Goal: Task Accomplishment & Management: Complete application form

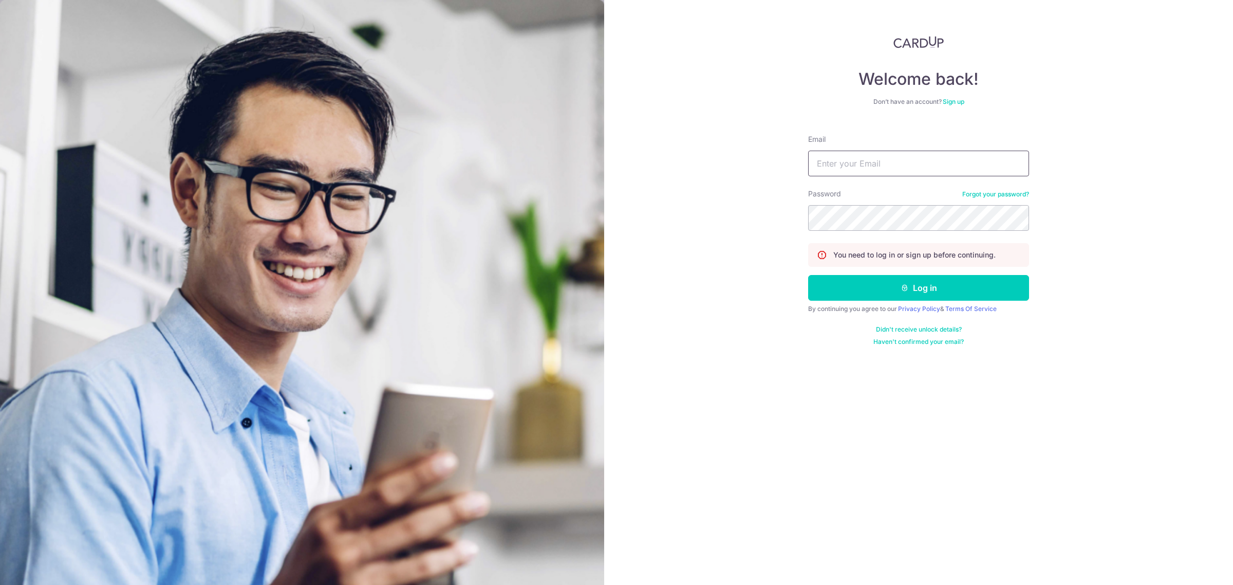
click at [876, 158] on input "Email" at bounding box center [918, 164] width 221 height 26
type input "carditho_sarcol@ais.com.sg"
click at [808, 275] on button "Log in" at bounding box center [918, 288] width 221 height 26
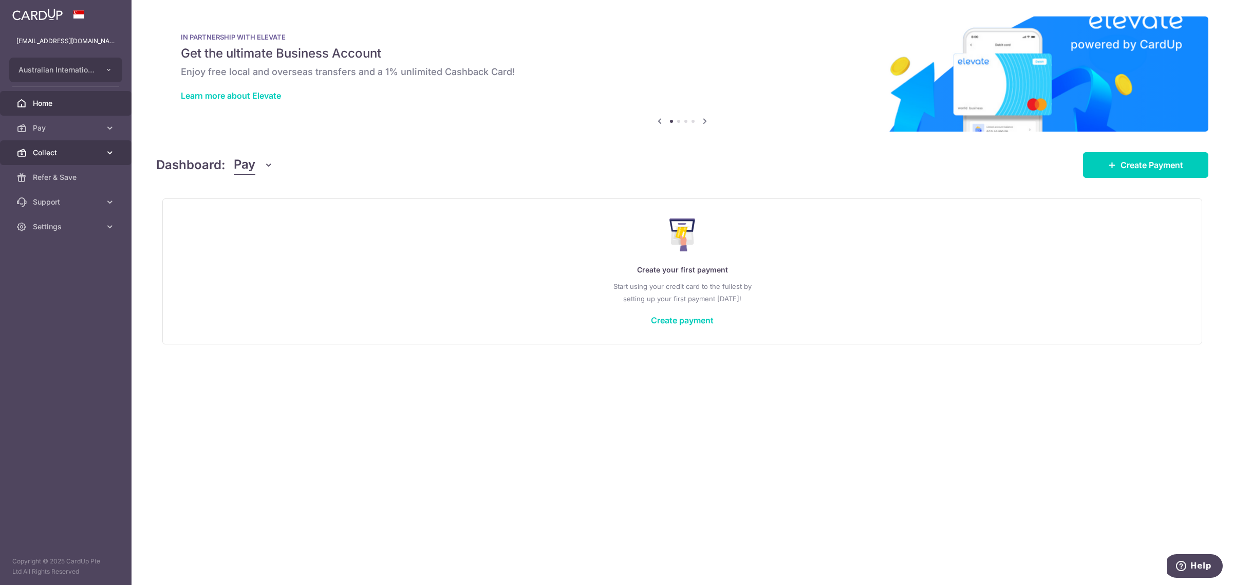
click at [54, 152] on span "Collect" at bounding box center [67, 152] width 68 height 10
click at [75, 224] on span "Payment Requests" at bounding box center [67, 226] width 68 height 10
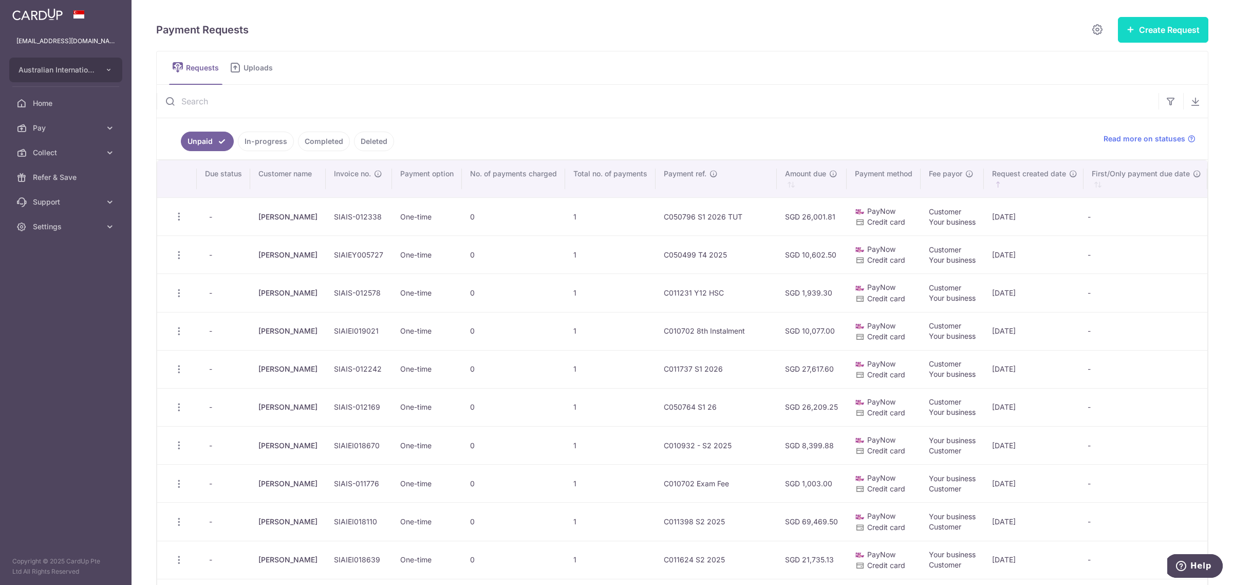
click at [1155, 34] on button "Create Request" at bounding box center [1163, 30] width 90 height 26
click at [1125, 55] on span "Single Request" at bounding box center [1147, 61] width 106 height 12
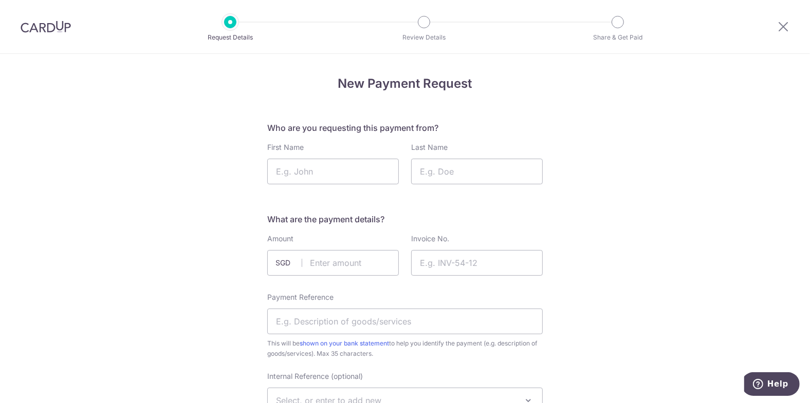
click at [296, 168] on input "First Name" at bounding box center [333, 172] width 132 height 26
click at [291, 171] on input "First Name" at bounding box center [333, 172] width 132 height 26
type input "Diane"
click at [322, 263] on input "text" at bounding box center [333, 263] width 132 height 26
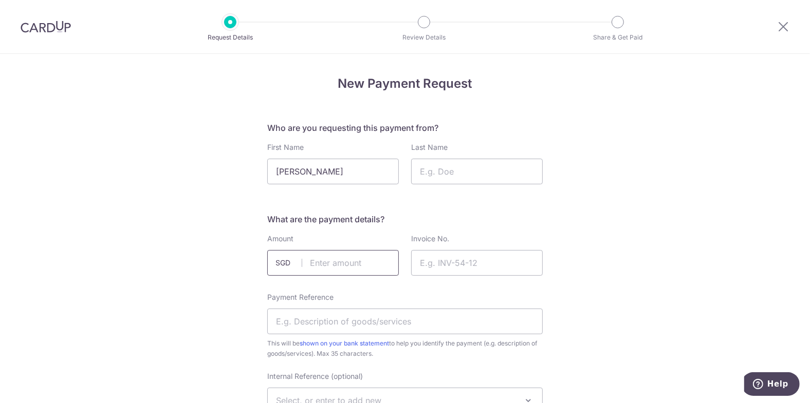
click at [332, 270] on input "text" at bounding box center [333, 263] width 132 height 26
type input "26814.00"
click at [441, 258] on input "Invoice No." at bounding box center [477, 263] width 132 height 26
paste input "SIAIS-012632"
type input "SIAIS-012632"
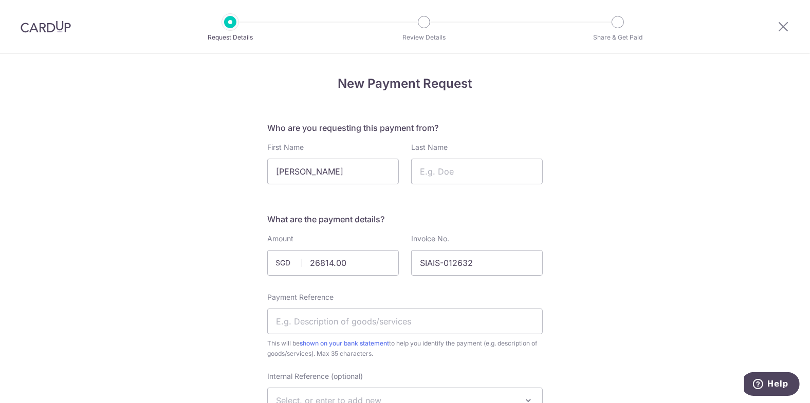
click at [356, 337] on div "Payment Reference This will be shown on your bank statement to help you identif…" at bounding box center [404, 325] width 275 height 67
click at [368, 322] on input "Payment Reference" at bounding box center [404, 322] width 275 height 26
type input "C097459 S2 2025 TUT"
drag, startPoint x: 322, startPoint y: 262, endPoint x: 805, endPoint y: 270, distance: 483.0
click at [278, 271] on input "26814.00" at bounding box center [333, 263] width 132 height 26
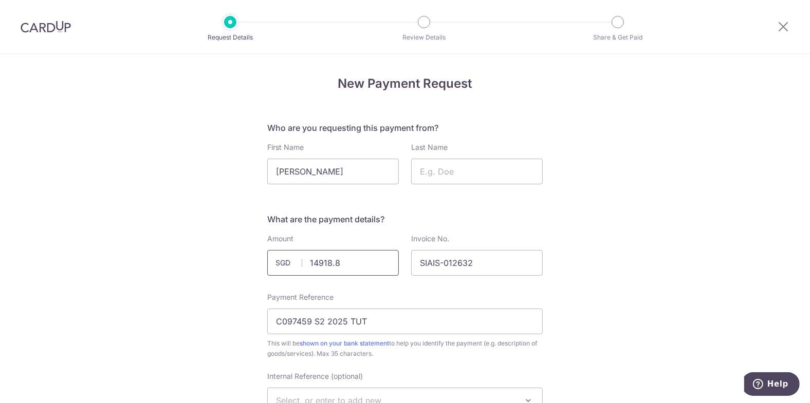
type input "14918.88"
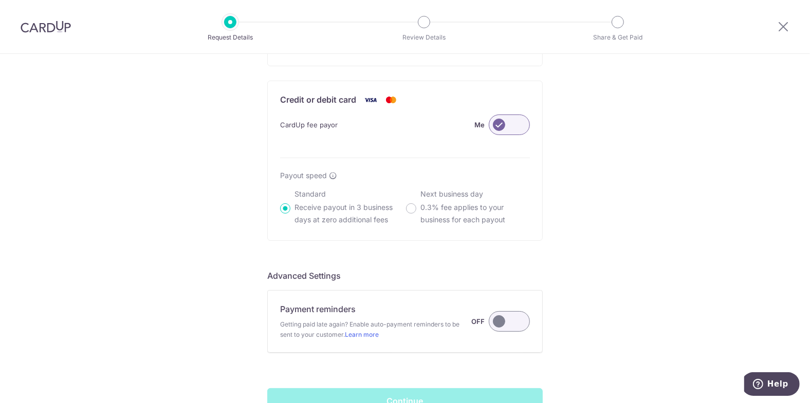
scroll to position [759, 0]
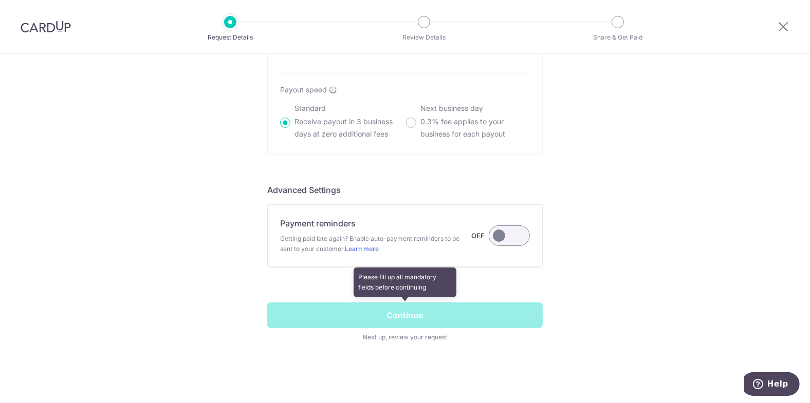
click at [381, 316] on span at bounding box center [404, 323] width 275 height 40
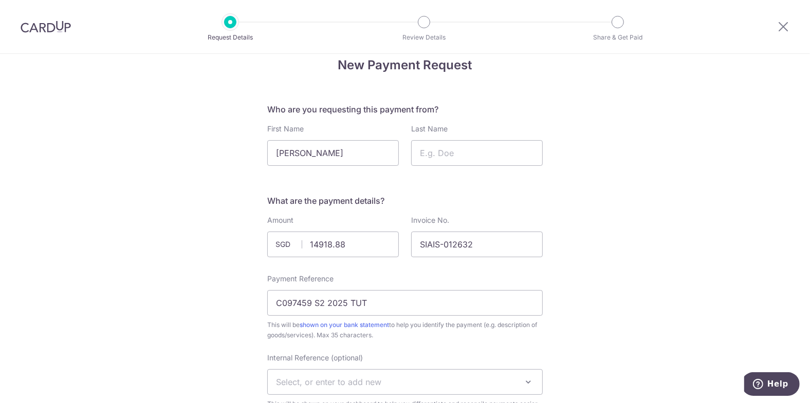
scroll to position [0, 0]
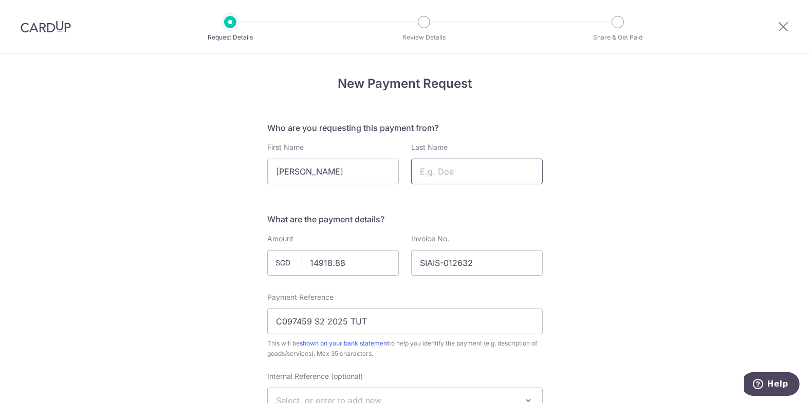
click at [459, 170] on input "Last Name" at bounding box center [477, 172] width 132 height 26
click at [454, 171] on input "Last Name" at bounding box center [477, 172] width 132 height 26
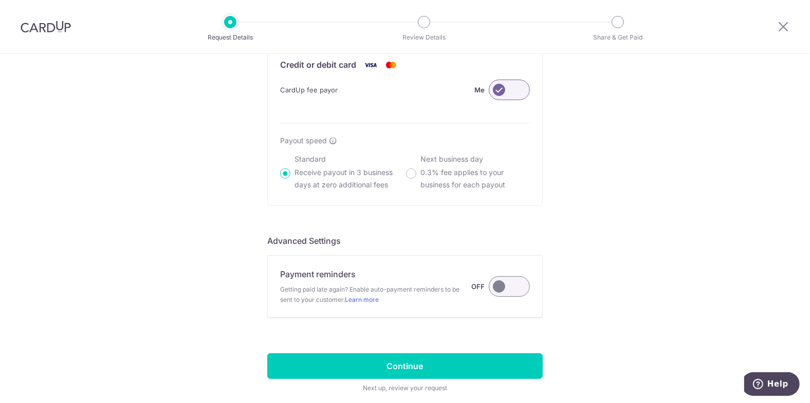
scroll to position [759, 0]
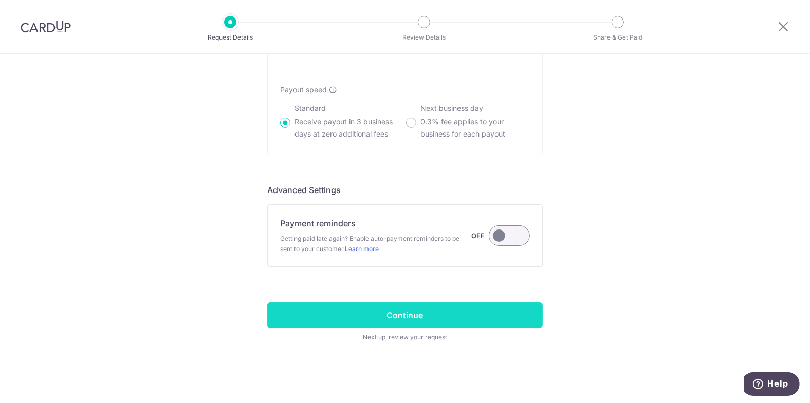
type input "Ng"
click at [453, 316] on input "Continue" at bounding box center [404, 316] width 275 height 26
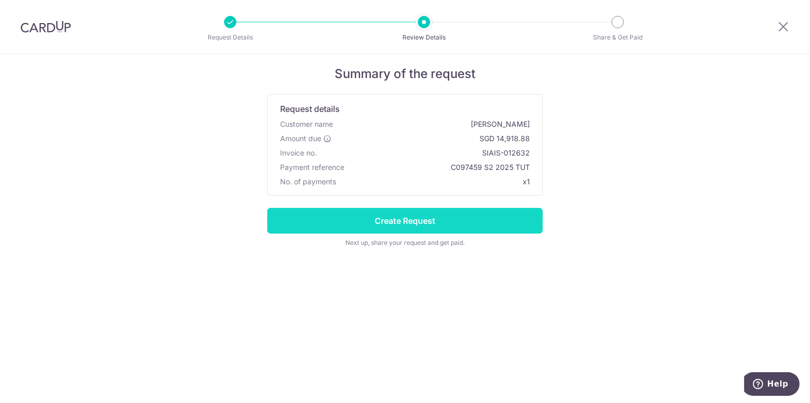
click at [370, 219] on input "Create Request" at bounding box center [404, 221] width 275 height 26
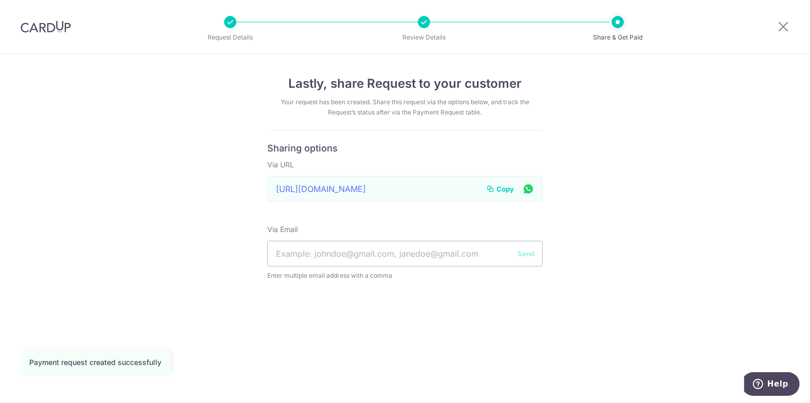
drag, startPoint x: 507, startPoint y: 188, endPoint x: 2, endPoint y: 193, distance: 505.1
click at [507, 187] on span "Copy" at bounding box center [504, 189] width 17 height 10
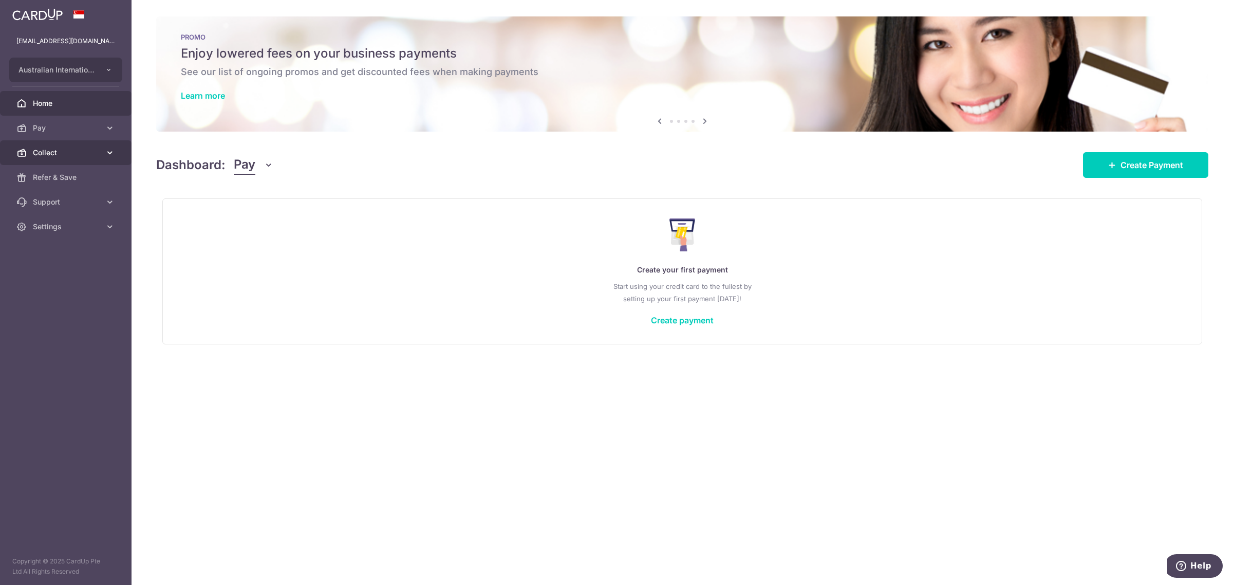
click at [52, 153] on span "Collect" at bounding box center [67, 152] width 68 height 10
click at [54, 220] on link "Payment Requests" at bounding box center [66, 226] width 132 height 25
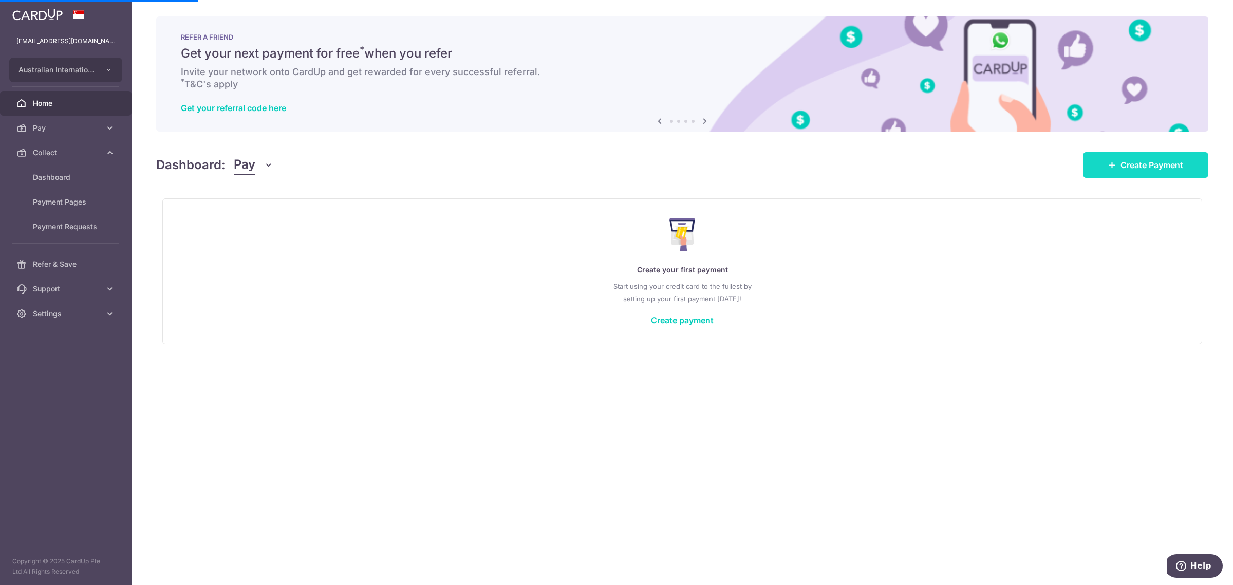
click at [1149, 175] on link "Create Payment" at bounding box center [1145, 165] width 125 height 26
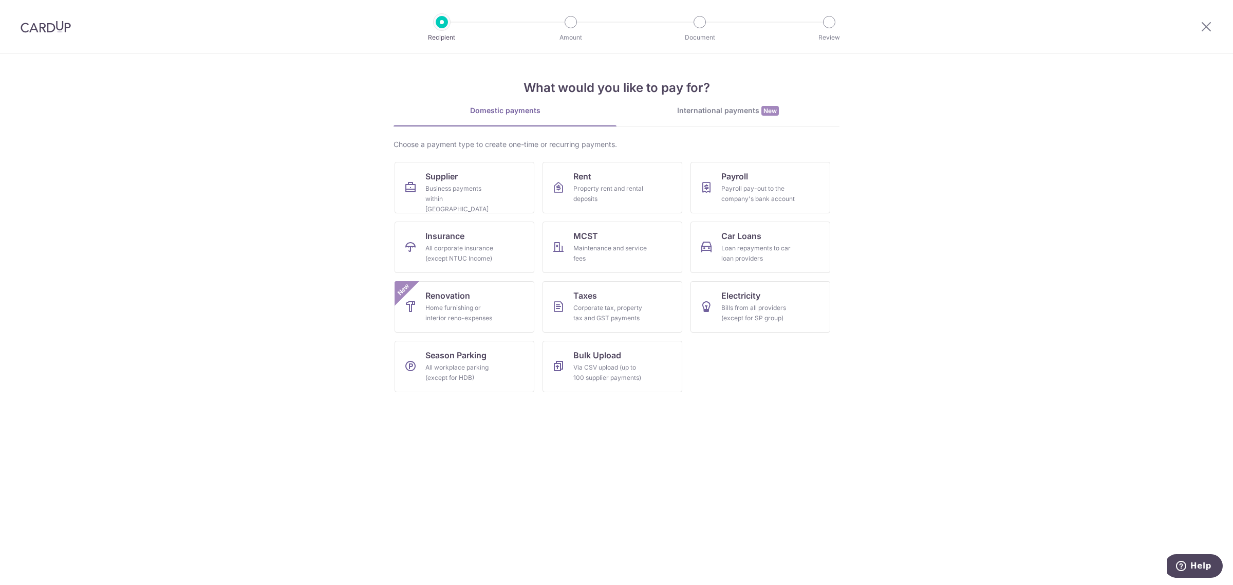
click at [1216, 15] on div at bounding box center [1206, 26] width 53 height 53
click at [1206, 24] on icon at bounding box center [1206, 26] width 12 height 13
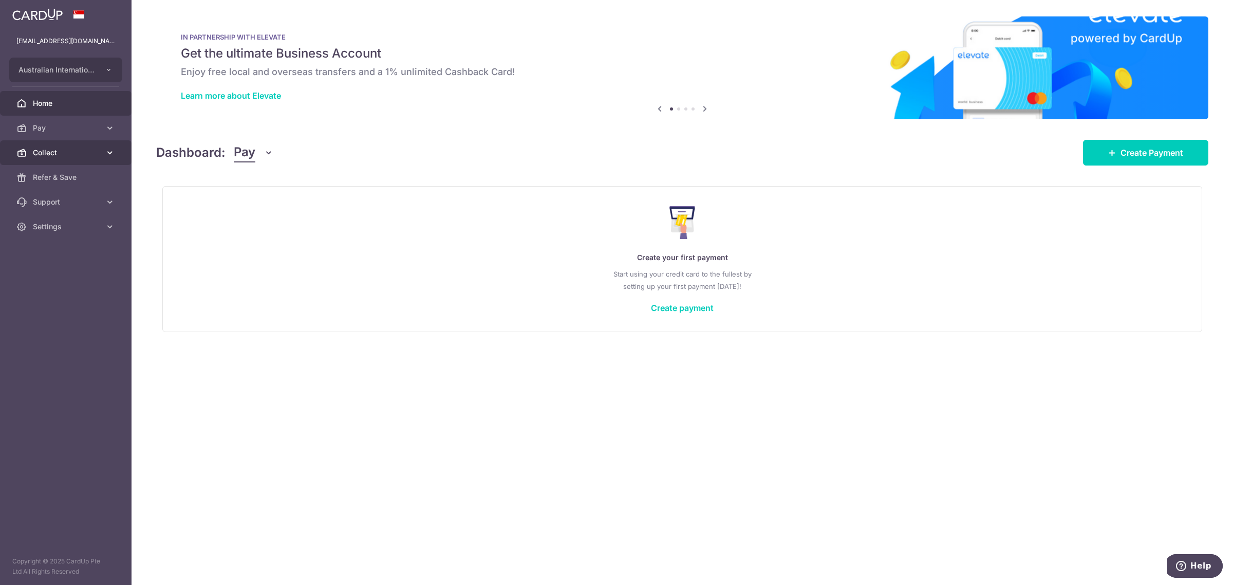
click at [49, 153] on span "Collect" at bounding box center [67, 152] width 68 height 10
click at [64, 219] on link "Payment Requests" at bounding box center [66, 226] width 132 height 25
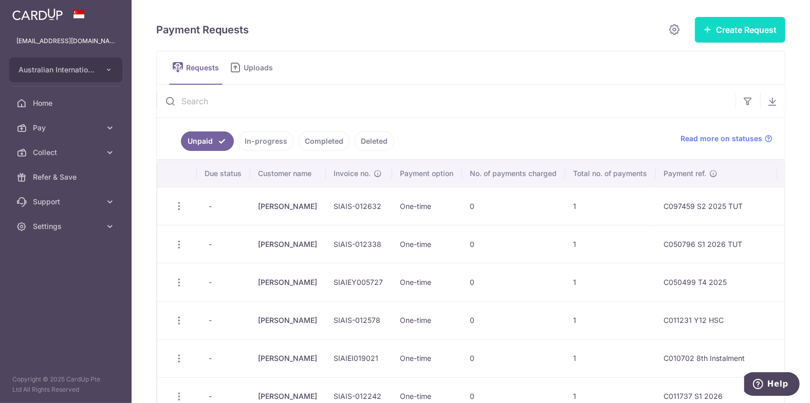
click at [748, 23] on button "Create Request" at bounding box center [740, 30] width 90 height 26
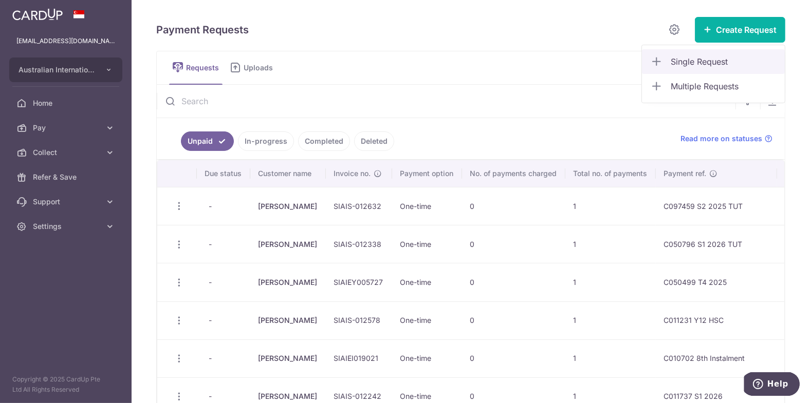
click at [682, 63] on span "Single Request" at bounding box center [723, 61] width 106 height 12
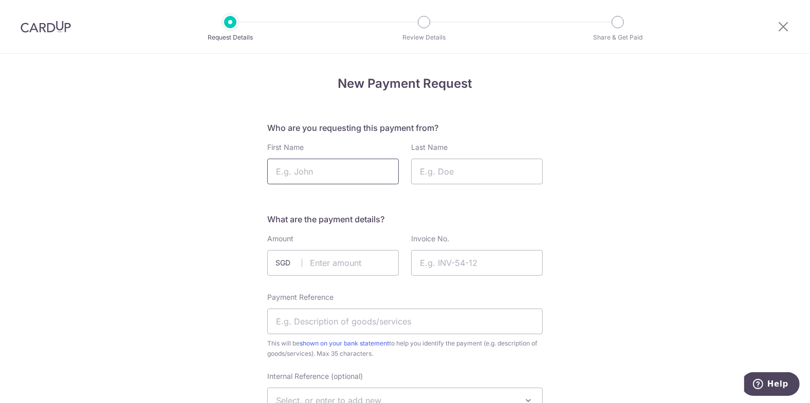
click at [308, 170] on input "First Name" at bounding box center [333, 172] width 132 height 26
type input "Pamela"
type input "Tan"
click at [320, 263] on input "text" at bounding box center [333, 263] width 132 height 26
type input "2"
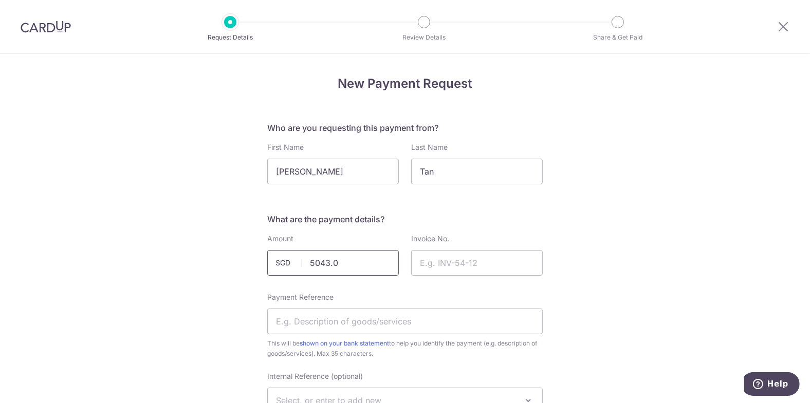
type input "5043.00"
type input "SIAIEY006129"
click at [353, 321] on input "Payment Reference" at bounding box center [404, 322] width 275 height 26
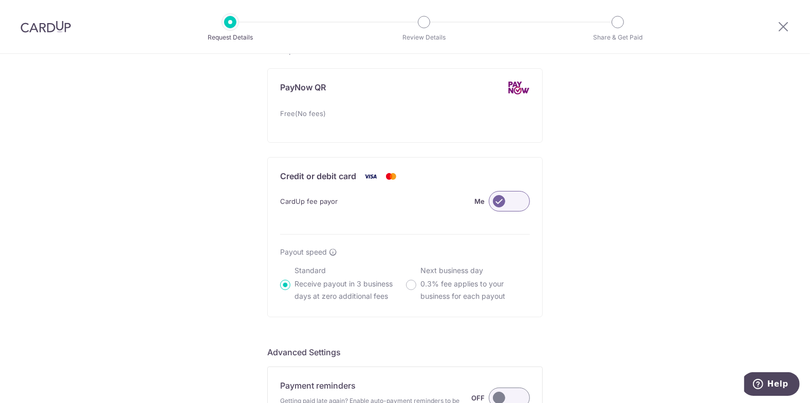
scroll to position [759, 0]
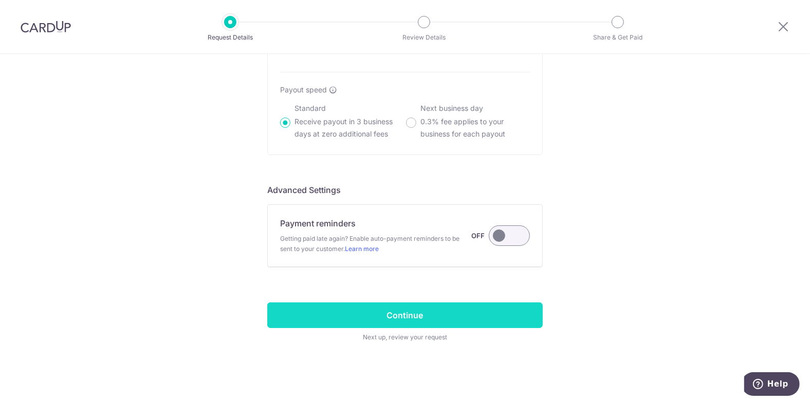
type input "C053531 S1 2026 TUT"
click at [457, 311] on input "Continue" at bounding box center [404, 316] width 275 height 26
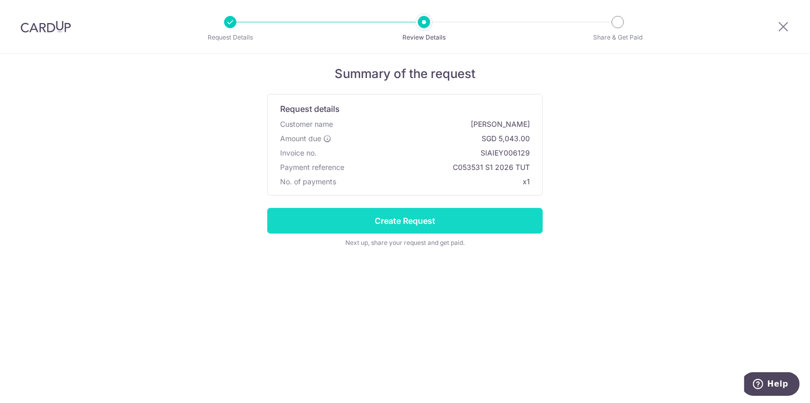
click at [482, 217] on input "Create Request" at bounding box center [404, 221] width 275 height 26
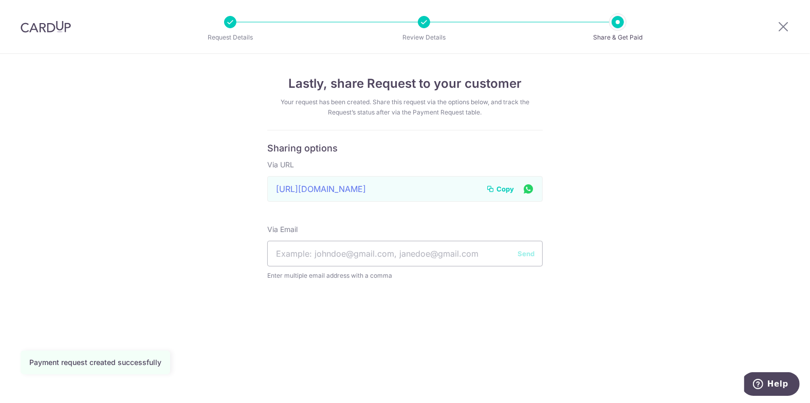
click at [497, 186] on span "Copy" at bounding box center [504, 189] width 17 height 10
click at [778, 29] on icon at bounding box center [783, 26] width 12 height 13
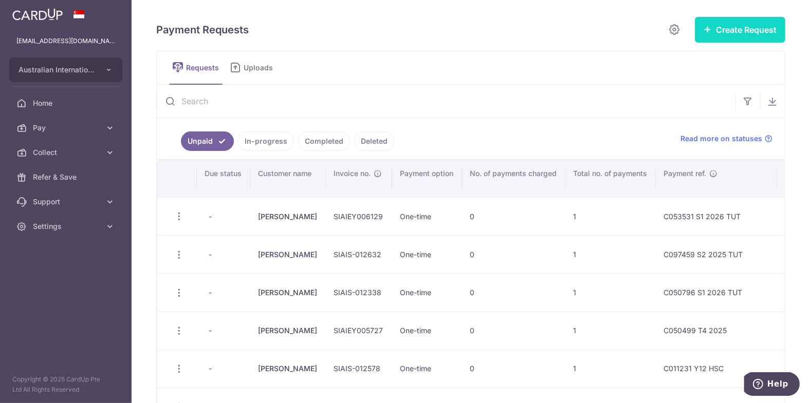
click at [754, 34] on button "Create Request" at bounding box center [740, 30] width 90 height 26
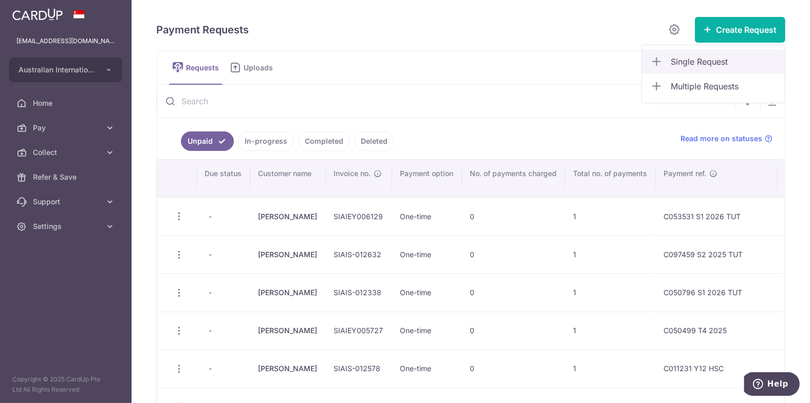
click at [683, 62] on span "Single Request" at bounding box center [723, 61] width 106 height 12
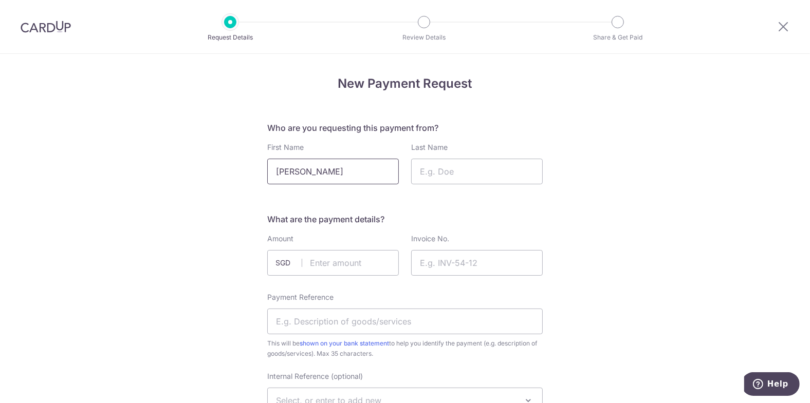
type input "Pamela"
type input "Tan"
type input "5043.00"
type input "SIAIEY006129"
click at [314, 320] on input "Payment Reference" at bounding box center [404, 322] width 275 height 26
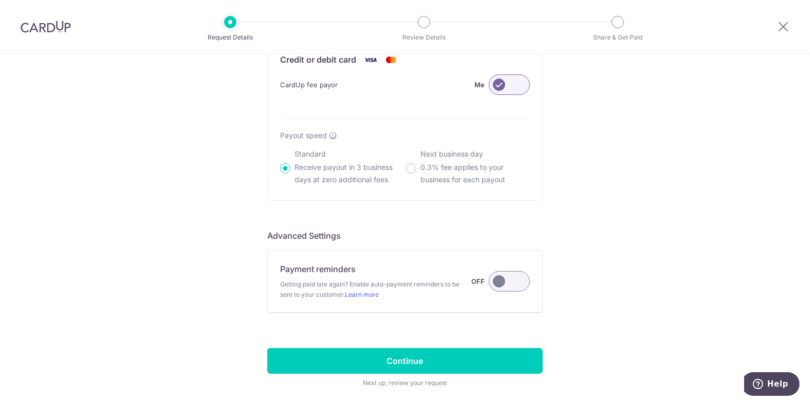
scroll to position [759, 0]
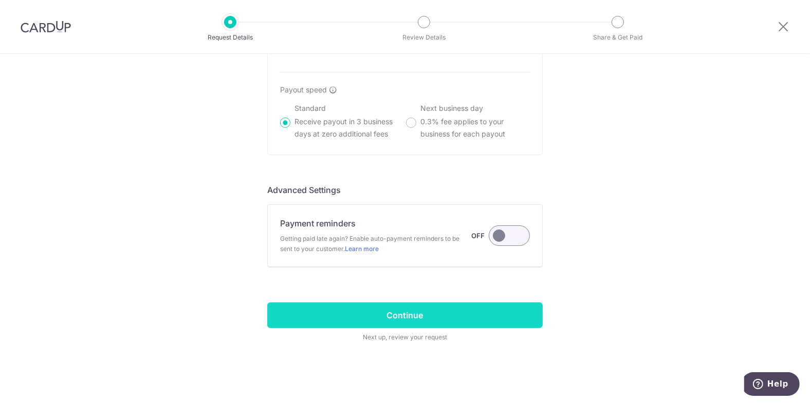
type input "C053531 S1 2026 2nd"
click at [419, 312] on input "Continue" at bounding box center [404, 316] width 275 height 26
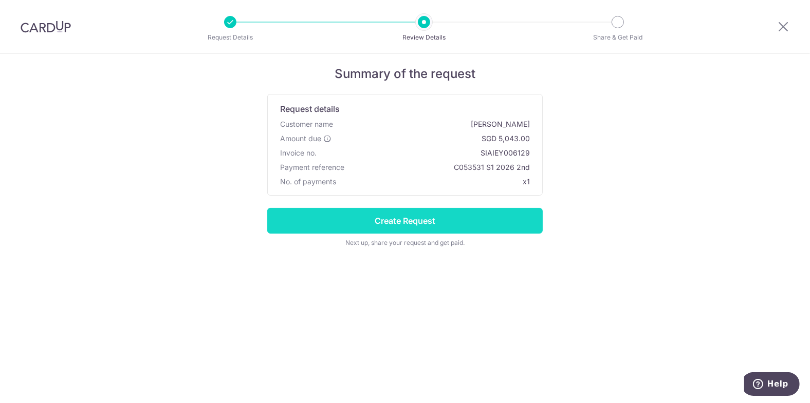
click at [476, 226] on input "Create Request" at bounding box center [404, 221] width 275 height 26
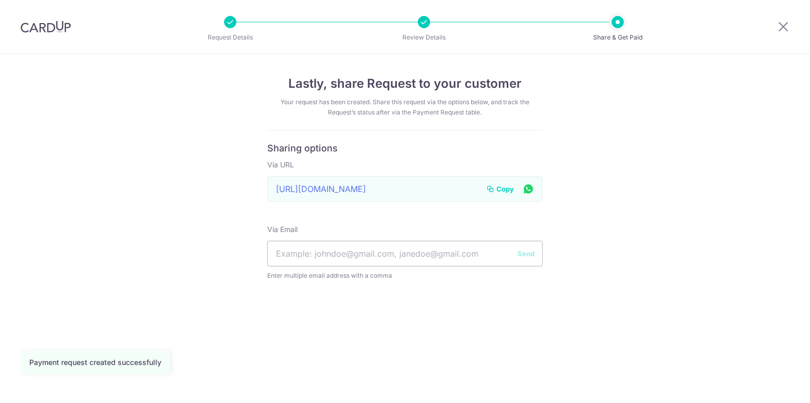
click at [508, 185] on span "Copy" at bounding box center [504, 189] width 17 height 10
click at [787, 25] on icon at bounding box center [783, 26] width 12 height 13
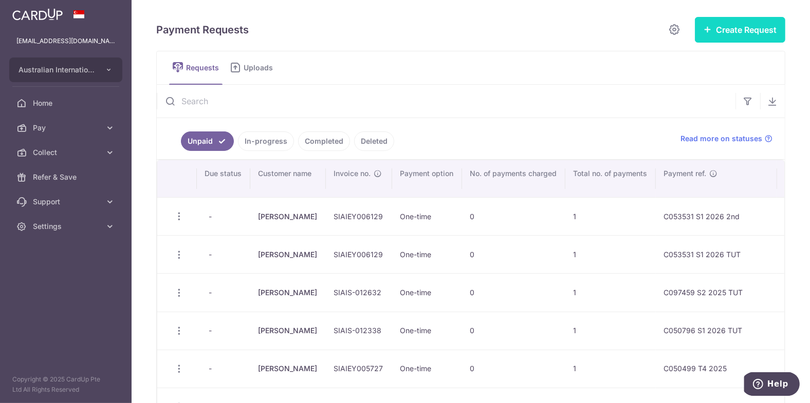
click at [729, 37] on button "Create Request" at bounding box center [740, 30] width 90 height 26
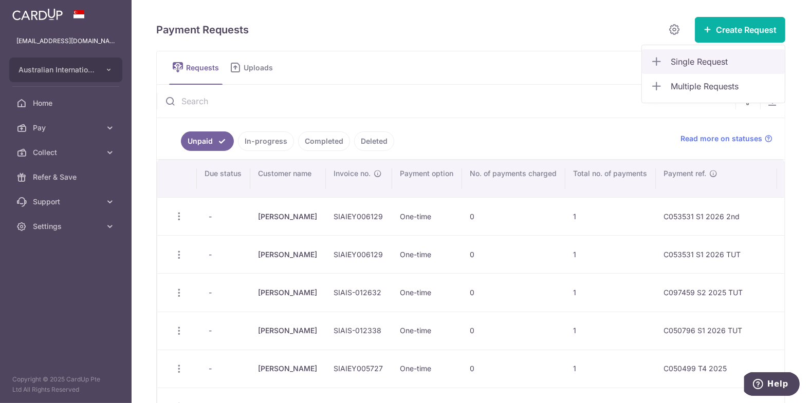
click at [690, 66] on span "Single Request" at bounding box center [723, 61] width 106 height 12
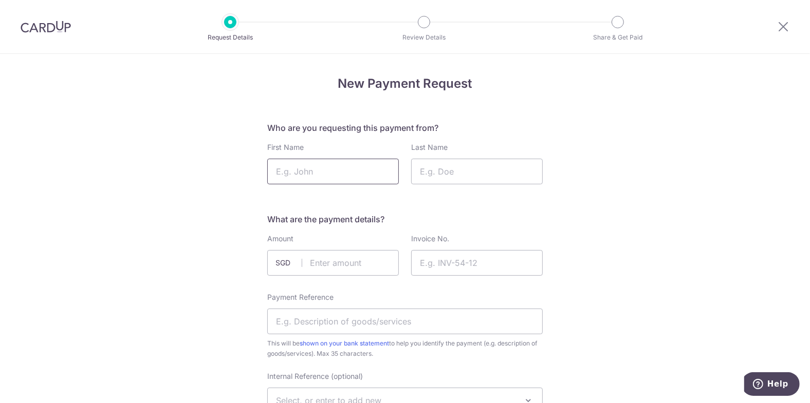
click at [296, 170] on input "First Name" at bounding box center [333, 172] width 132 height 26
type input "pamela"
type input "Tan"
type input "5043.00"
type input "SIAIEY006129"
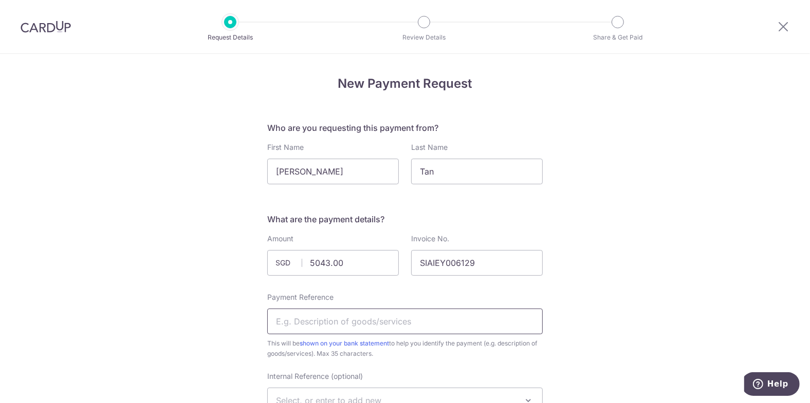
click at [316, 311] on input "Payment Reference" at bounding box center [404, 322] width 275 height 26
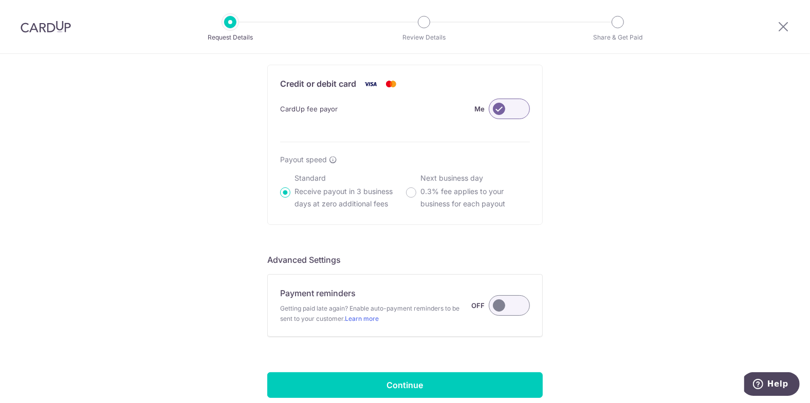
scroll to position [759, 0]
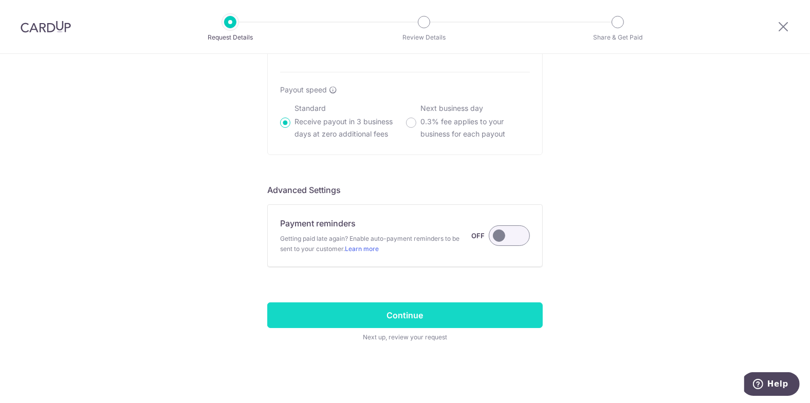
type input "C053531 S1 2026 3rd"
click at [409, 308] on input "Continue" at bounding box center [404, 316] width 275 height 26
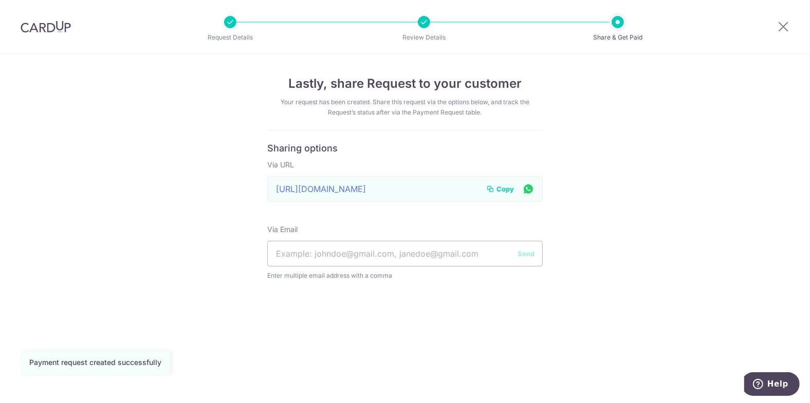
click at [502, 185] on span "Copy" at bounding box center [504, 189] width 17 height 10
